Goal: Navigation & Orientation: Find specific page/section

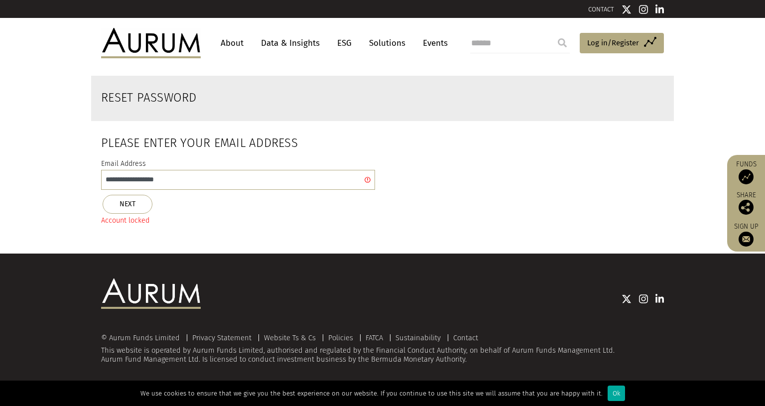
click at [171, 43] on img at bounding box center [151, 43] width 100 height 30
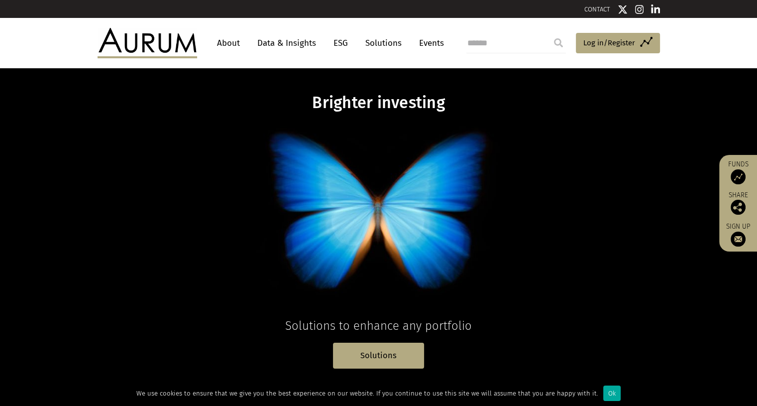
click at [292, 41] on link "Data & Insights" at bounding box center [286, 43] width 69 height 18
